Goal: Information Seeking & Learning: Learn about a topic

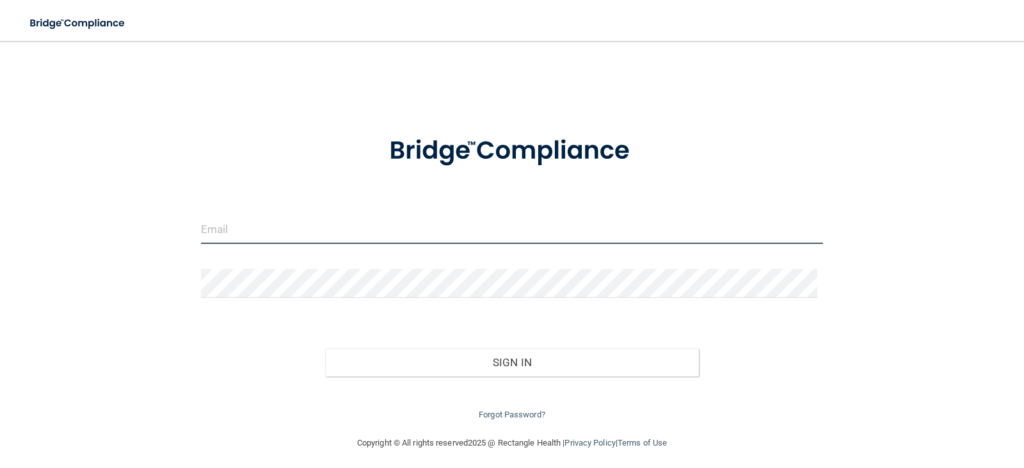
click at [241, 233] on input "email" at bounding box center [512, 229] width 623 height 29
click at [259, 231] on input "email" at bounding box center [512, 229] width 623 height 29
type input "L"
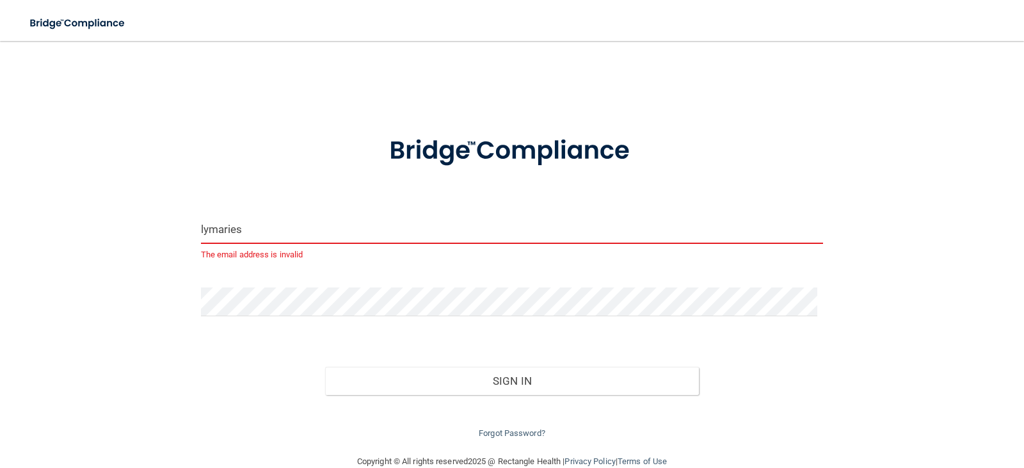
click at [273, 224] on input "lymaries" at bounding box center [512, 229] width 623 height 29
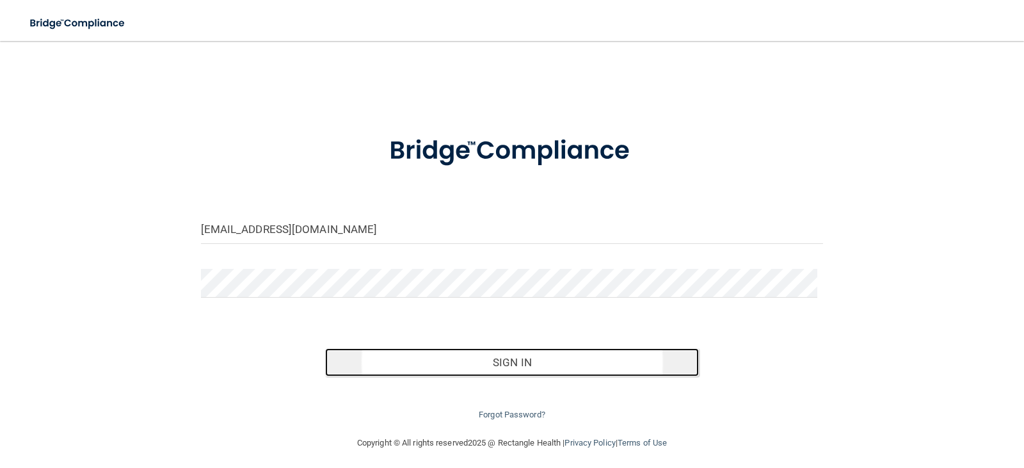
click at [579, 365] on button "Sign In" at bounding box center [512, 362] width 374 height 28
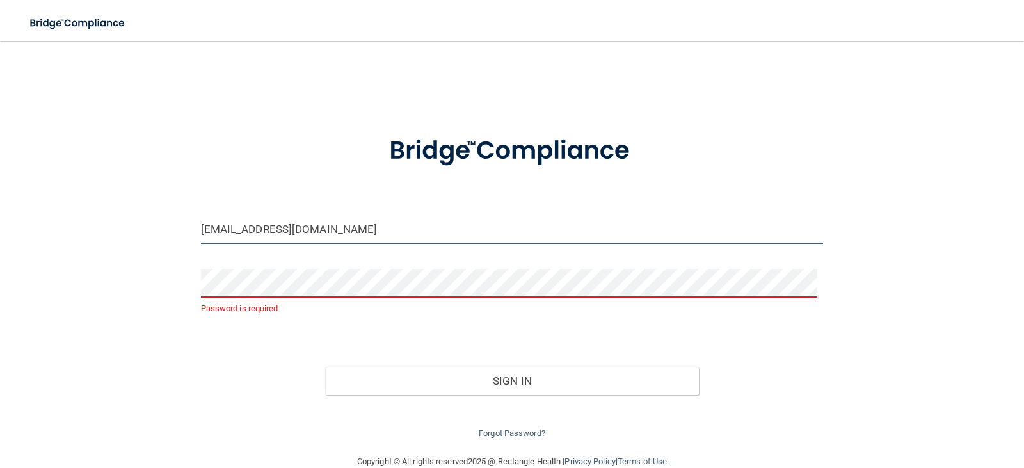
click at [296, 232] on input "[EMAIL_ADDRESS][DOMAIN_NAME]" at bounding box center [512, 229] width 623 height 29
type input "[EMAIL_ADDRESS][DOMAIN_NAME]"
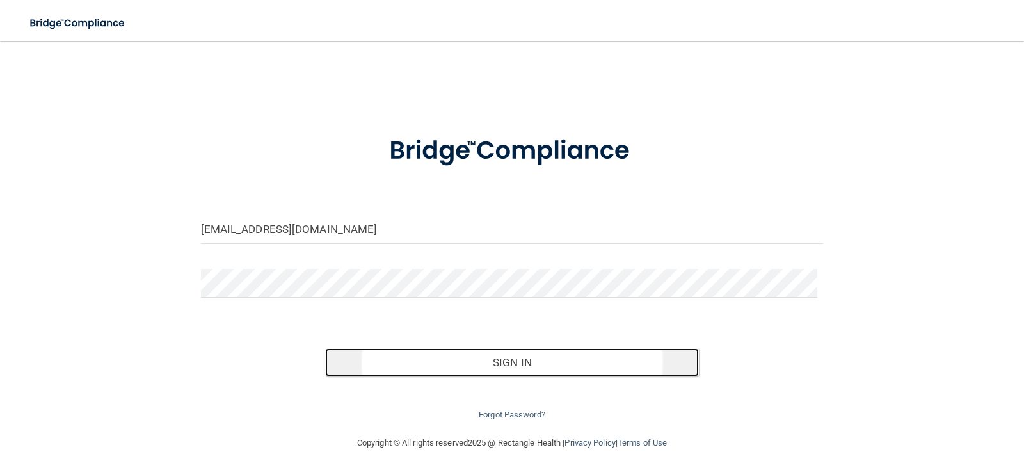
click at [491, 361] on button "Sign In" at bounding box center [512, 362] width 374 height 28
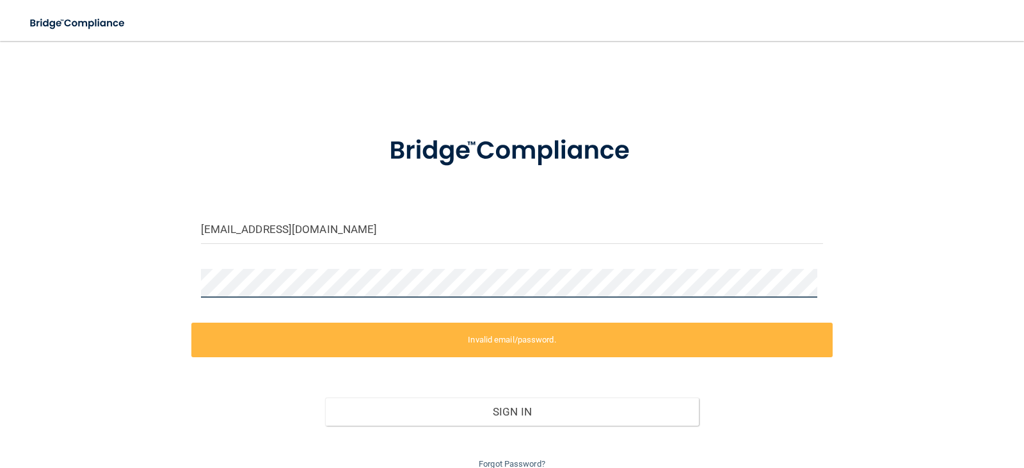
click at [86, 284] on div "lymaries91@gmail.com Invalid email/password. You don't have permission to acces…" at bounding box center [512, 263] width 973 height 418
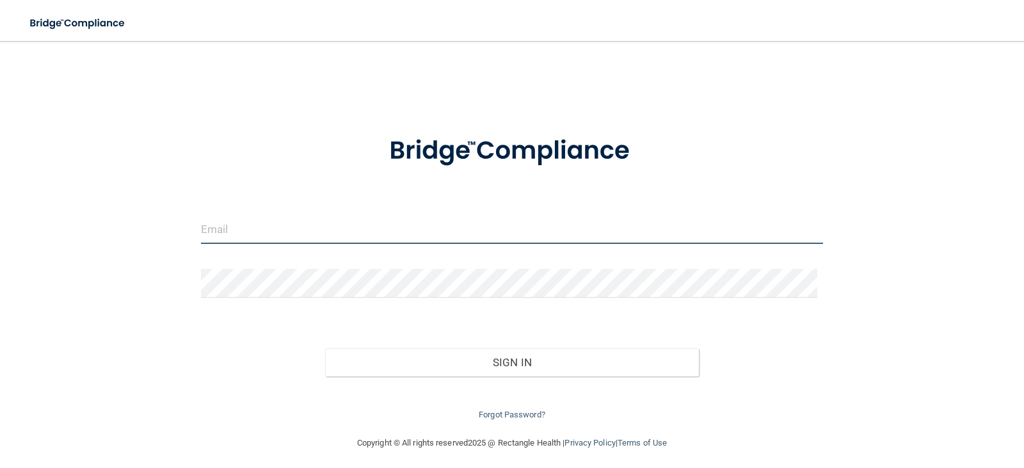
click at [285, 241] on input "email" at bounding box center [512, 229] width 623 height 29
type input "[EMAIL_ADDRESS][DOMAIN_NAME]"
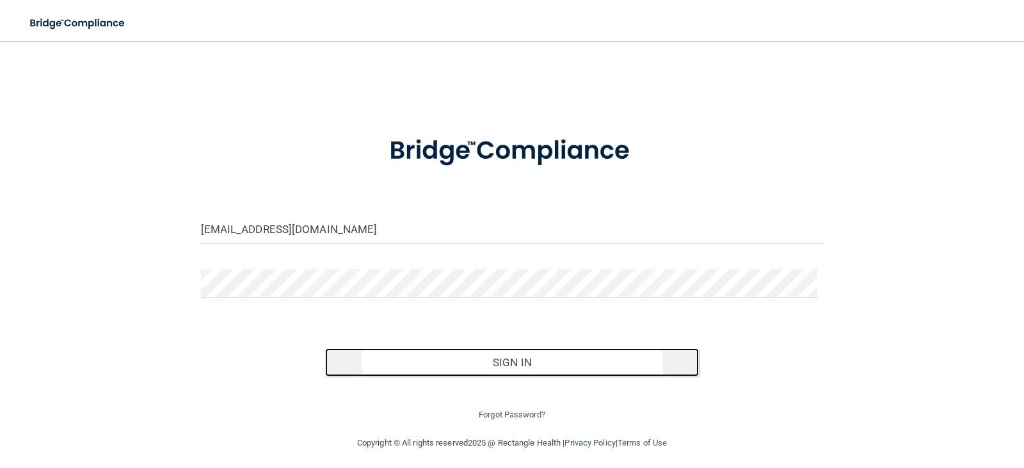
click at [410, 355] on button "Sign In" at bounding box center [512, 362] width 374 height 28
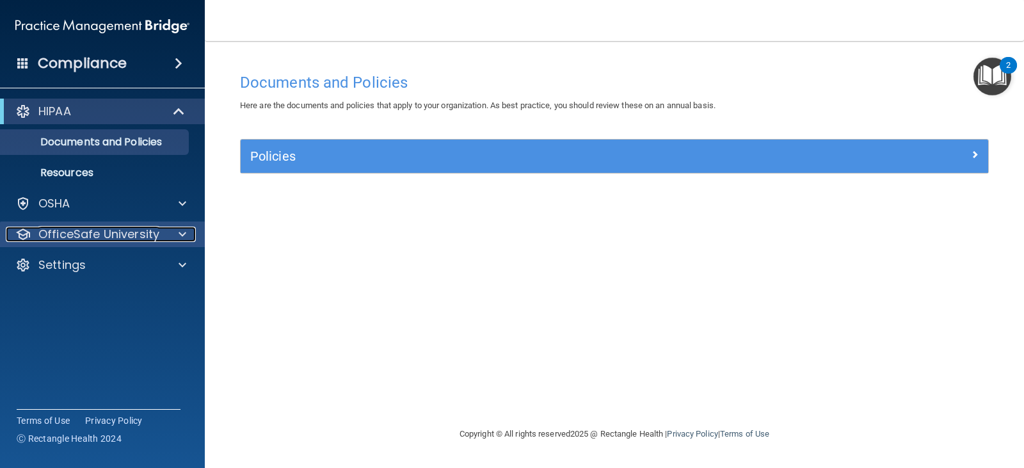
click at [118, 240] on p "OfficeSafe University" at bounding box center [98, 234] width 121 height 15
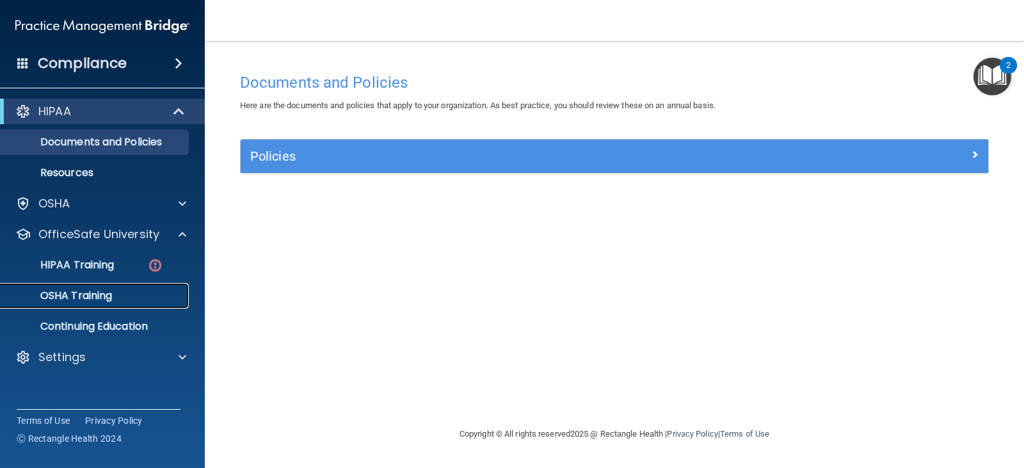
click at [145, 298] on div "OSHA Training" at bounding box center [95, 295] width 175 height 13
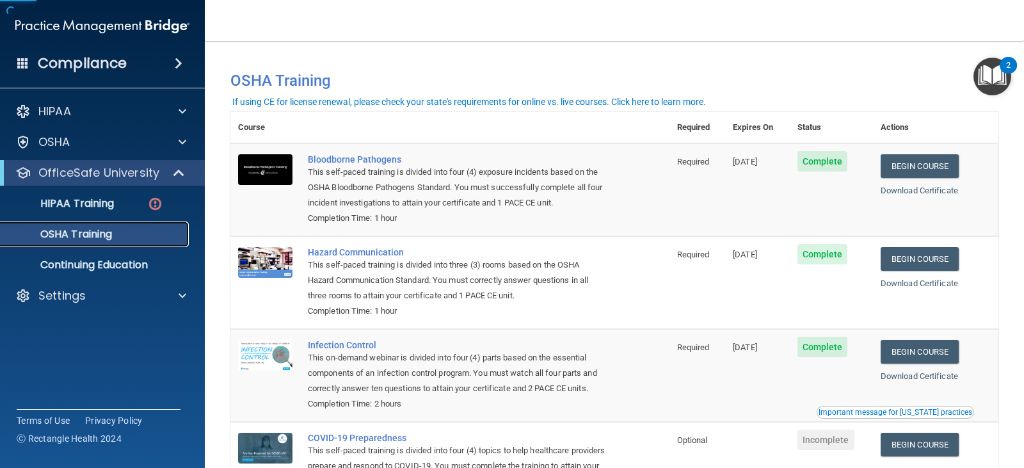
click at [147, 228] on div "OSHA Training" at bounding box center [95, 234] width 175 height 13
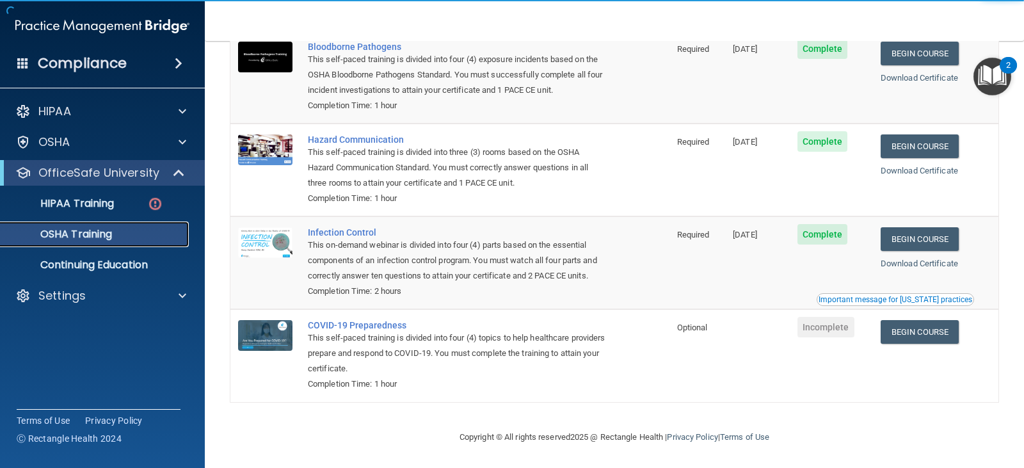
scroll to position [131, 0]
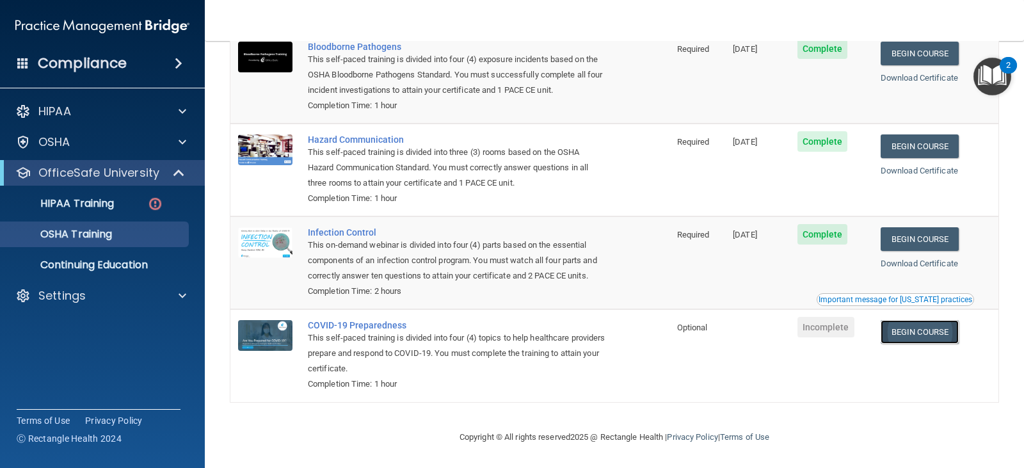
click at [911, 330] on link "Begin Course" at bounding box center [920, 332] width 78 height 24
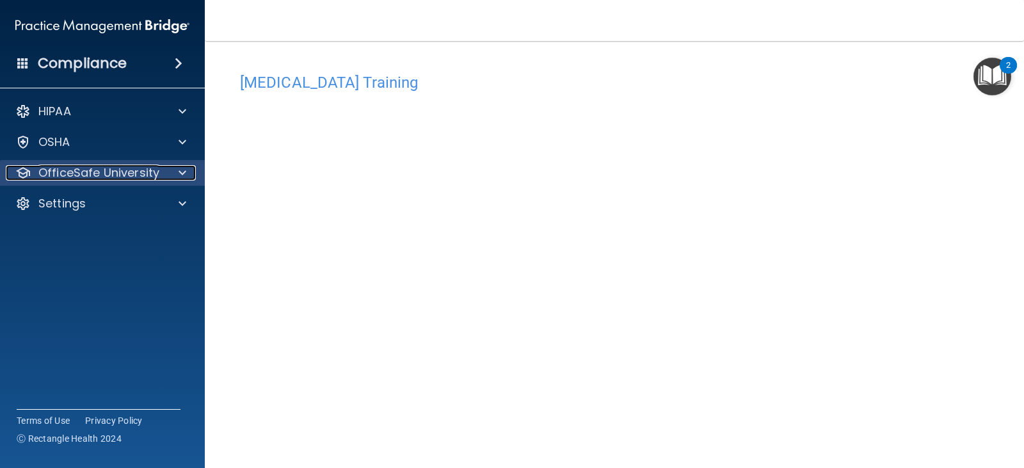
click at [112, 175] on p "OfficeSafe University" at bounding box center [98, 172] width 121 height 15
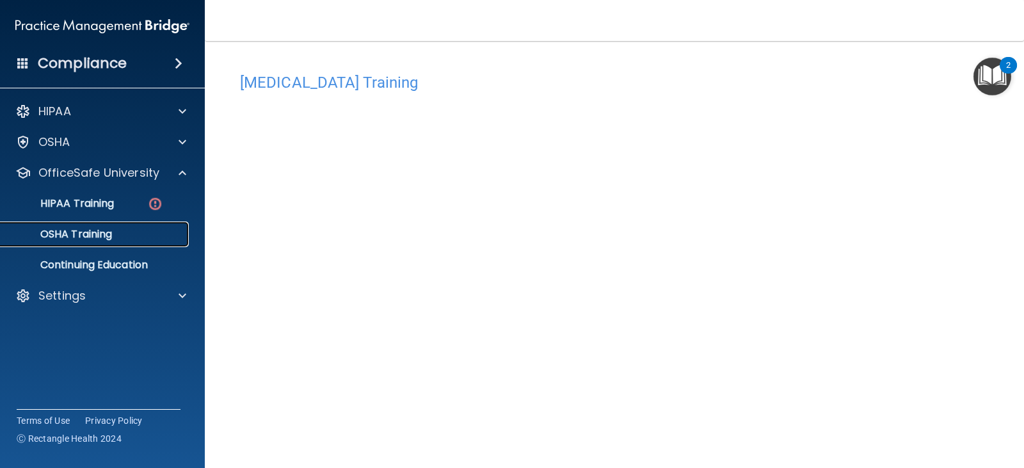
click at [102, 234] on p "OSHA Training" at bounding box center [60, 234] width 104 height 13
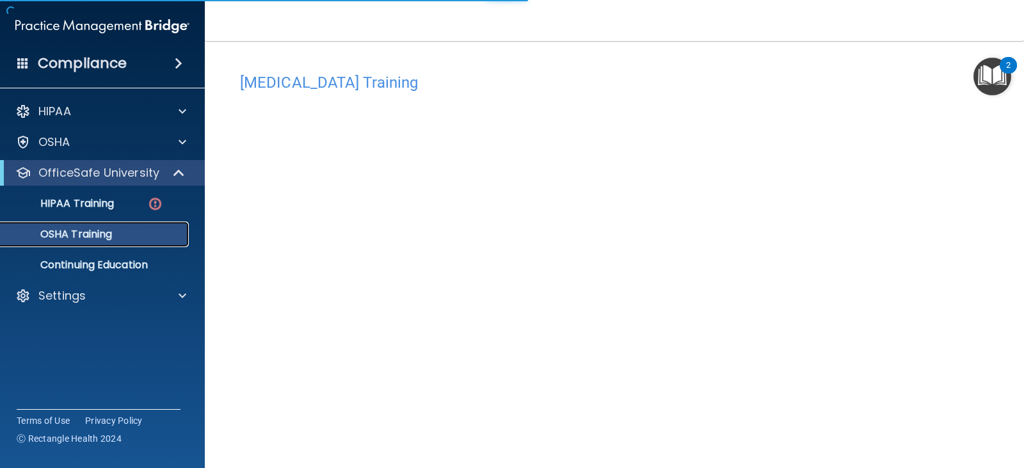
click at [86, 236] on p "OSHA Training" at bounding box center [60, 234] width 104 height 13
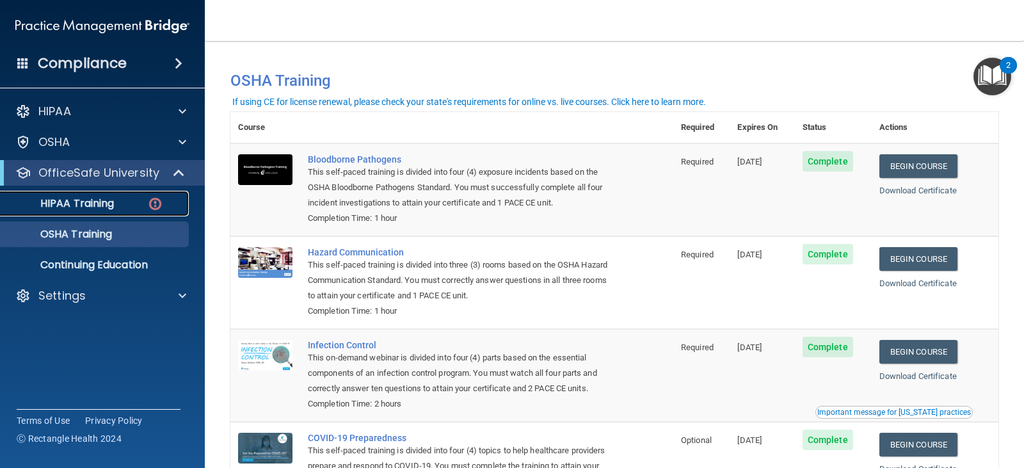
click at [106, 201] on p "HIPAA Training" at bounding box center [61, 203] width 106 height 13
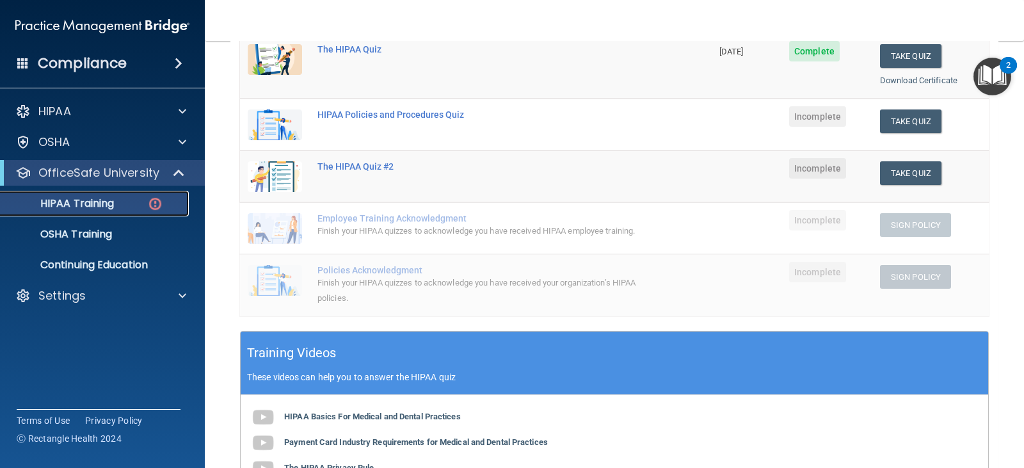
scroll to position [128, 0]
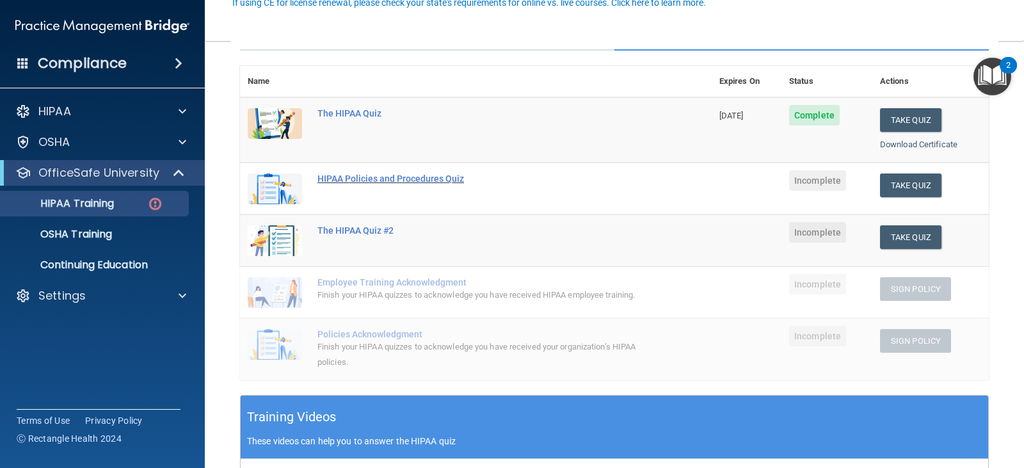
click at [405, 178] on div "HIPAA Policies and Procedures Quiz" at bounding box center [483, 179] width 330 height 10
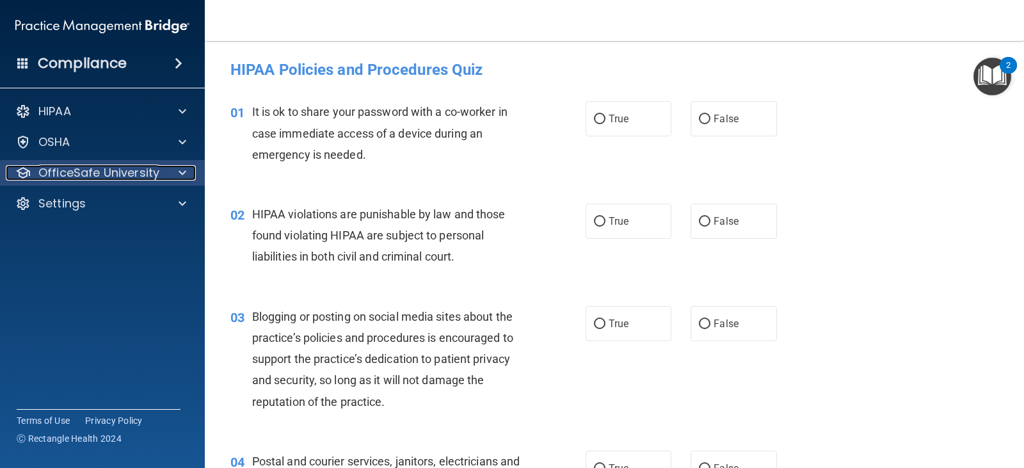
click at [102, 174] on p "OfficeSafe University" at bounding box center [98, 172] width 121 height 15
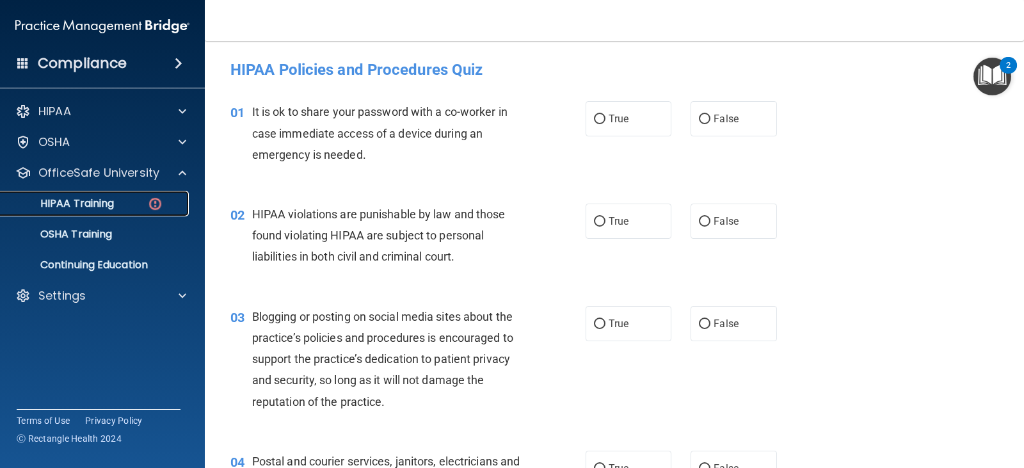
click at [99, 204] on p "HIPAA Training" at bounding box center [61, 203] width 106 height 13
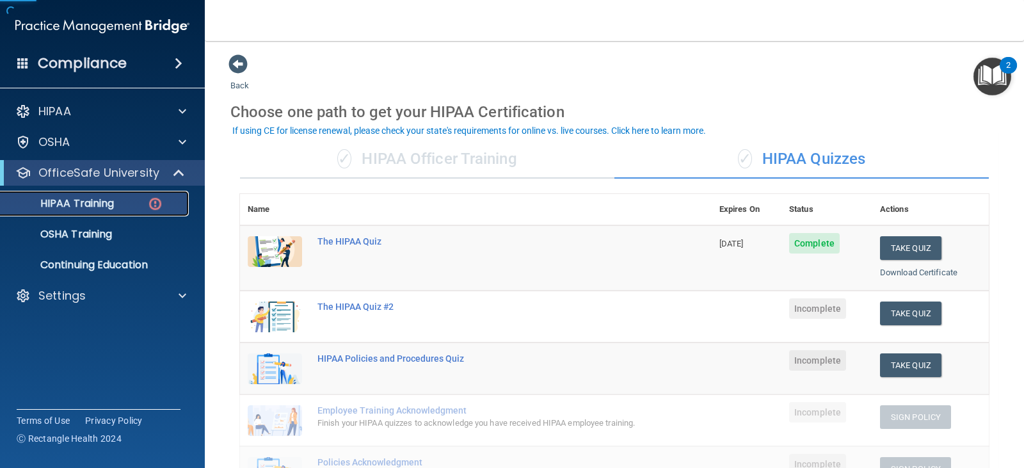
click at [101, 202] on p "HIPAA Training" at bounding box center [61, 203] width 106 height 13
click at [451, 358] on div "HIPAA Policies and Procedures Quiz" at bounding box center [483, 358] width 330 height 10
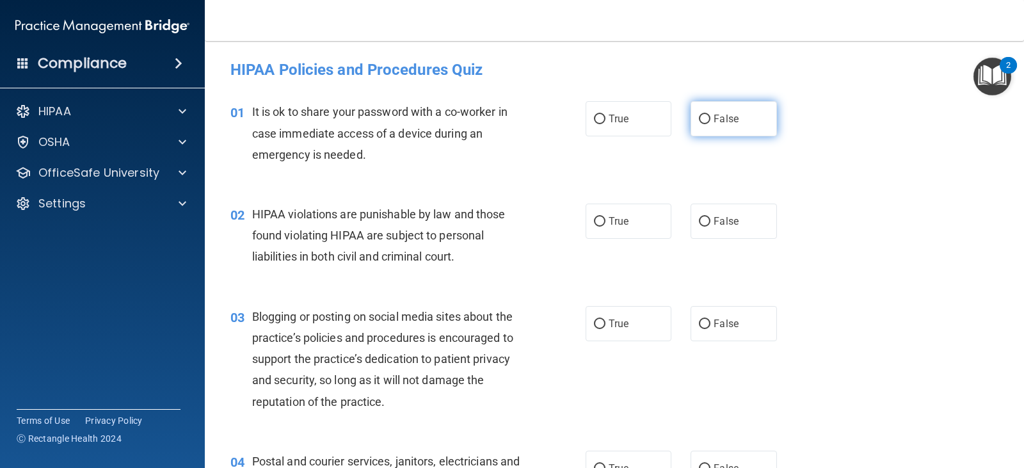
click at [700, 120] on input "False" at bounding box center [705, 120] width 12 height 10
radio input "true"
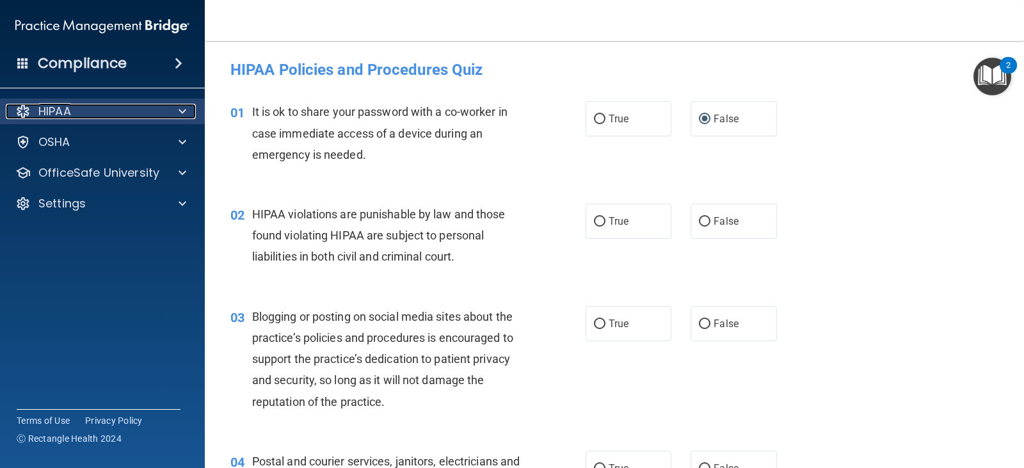
click at [96, 108] on div "HIPAA" at bounding box center [85, 111] width 159 height 15
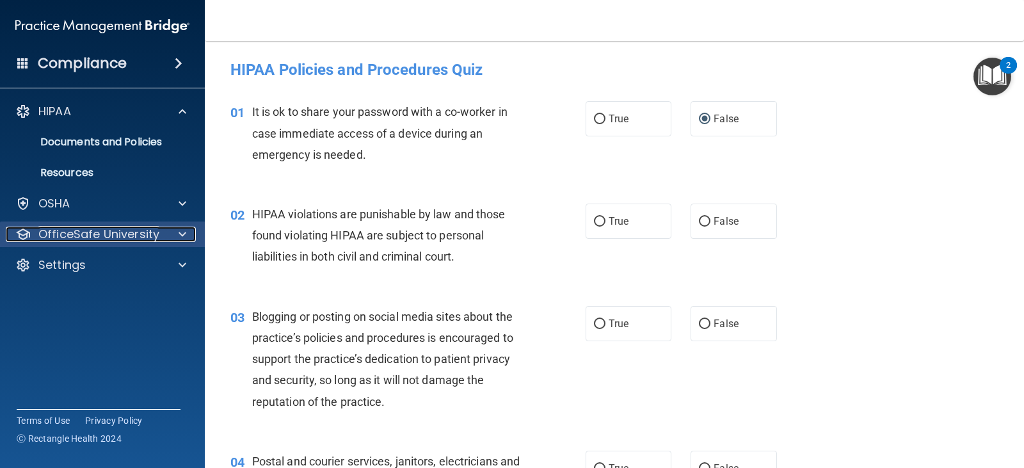
click at [145, 238] on p "OfficeSafe University" at bounding box center [98, 234] width 121 height 15
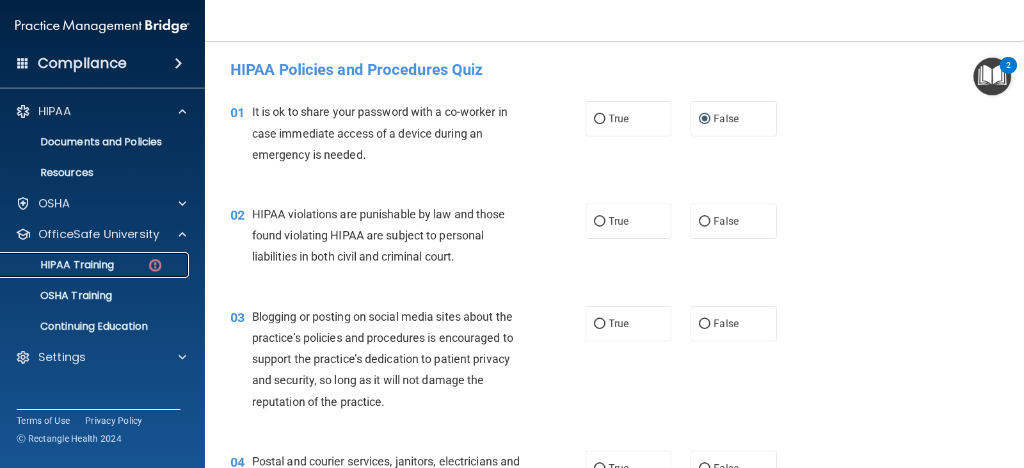
click at [146, 267] on div "HIPAA Training" at bounding box center [95, 265] width 175 height 13
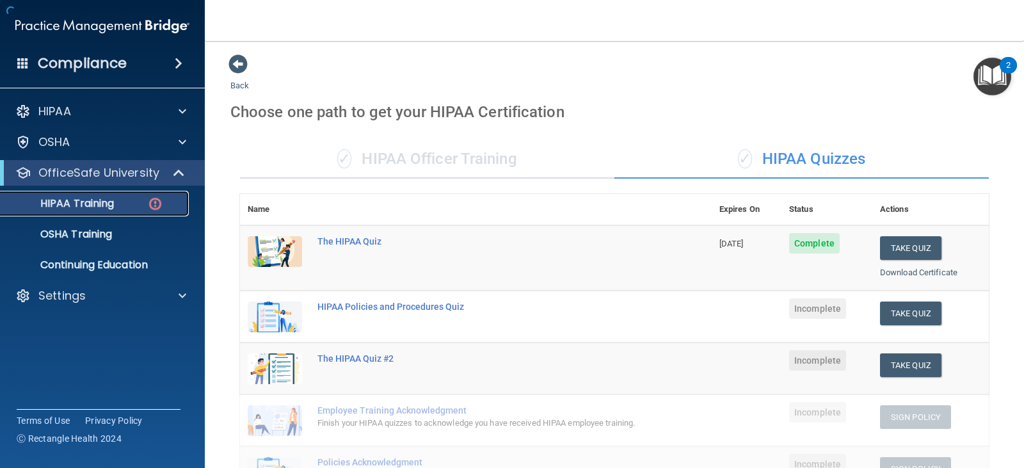
click at [123, 210] on link "HIPAA Training" at bounding box center [88, 204] width 202 height 26
